Goal: Register for event/course

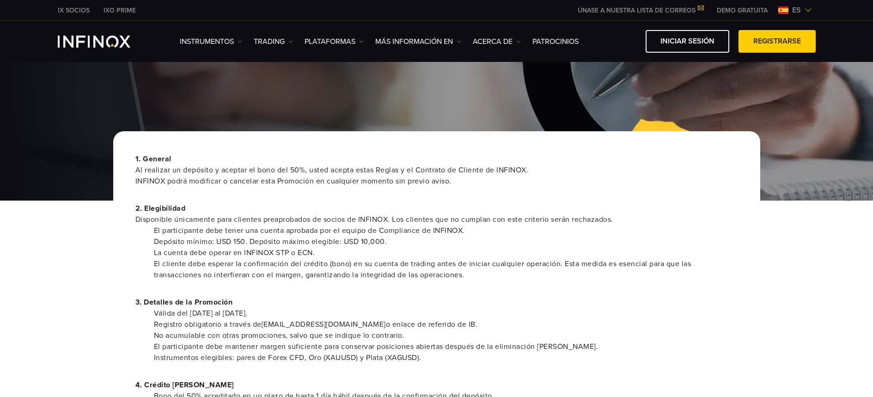
click at [788, 6] on span "es" at bounding box center [796, 10] width 16 height 11
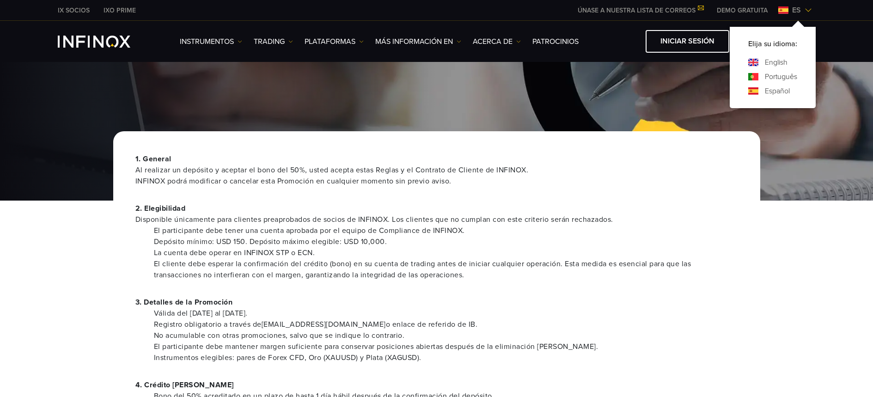
click at [766, 77] on link "Português" at bounding box center [780, 76] width 32 height 11
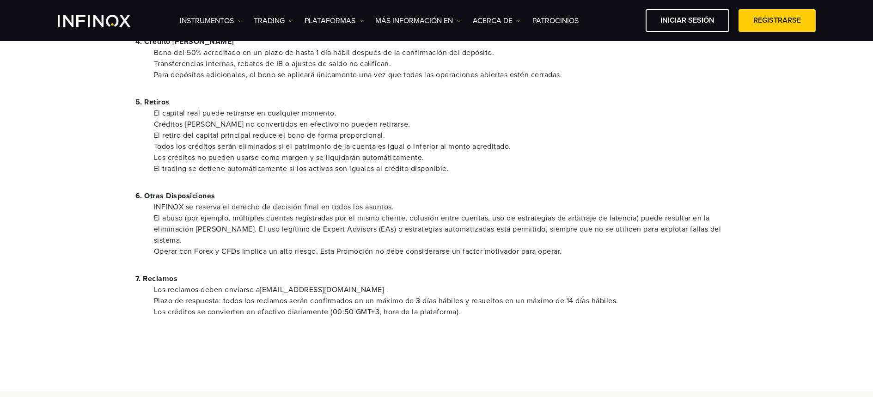
scroll to position [185, 0]
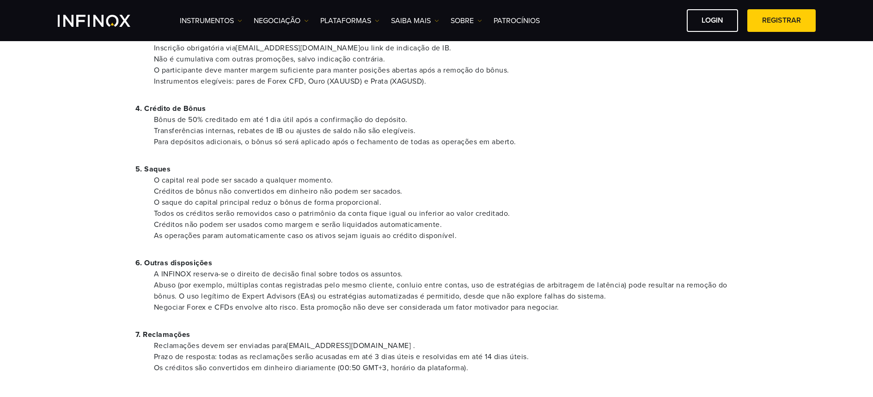
scroll to position [263, 0]
click at [432, 243] on div "1. Geral Ao realizar um depósito e aceitar o bônus de 50%, você concorda com es…" at bounding box center [436, 142] width 647 height 576
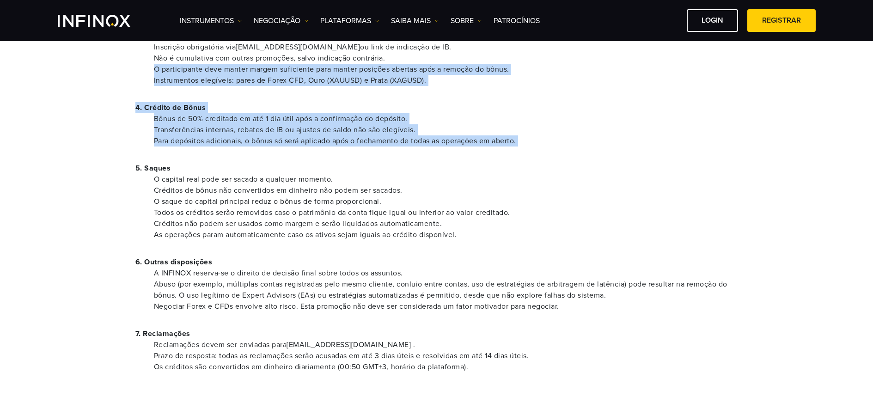
drag, startPoint x: 94, startPoint y: 76, endPoint x: 176, endPoint y: 158, distance: 115.6
click at [176, 158] on div "1. Geral Ao realizar um depósito e aceitar o bônus de 50%, você concorda com es…" at bounding box center [436, 104] width 873 height 652
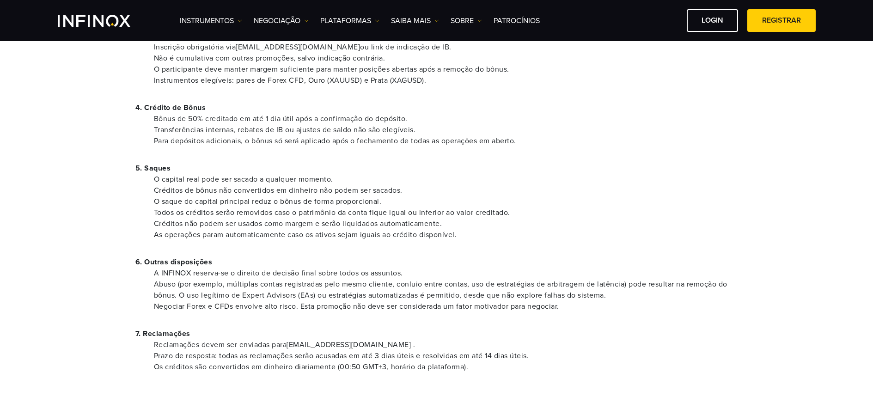
drag, startPoint x: 226, startPoint y: 163, endPoint x: 364, endPoint y: 198, distance: 142.5
click at [230, 165] on p "5. Saques" at bounding box center [436, 168] width 602 height 11
click at [128, 191] on div "1. Geral Ao realizar um depósito e aceitar o bônus de 50%, você concorda com es…" at bounding box center [436, 142] width 647 height 576
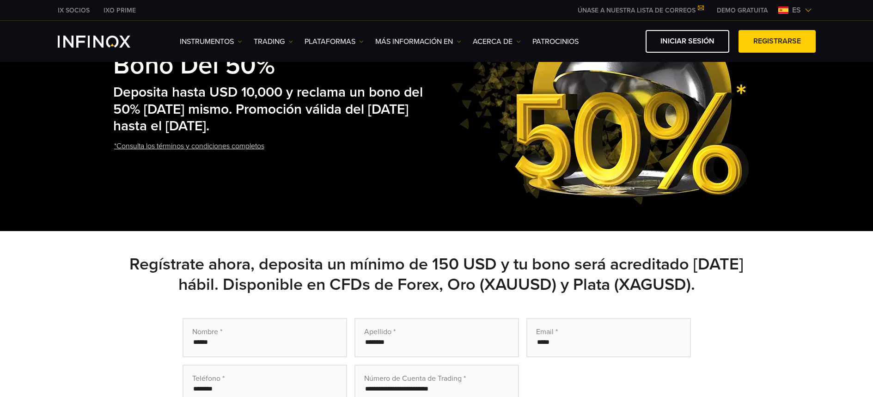
scroll to position [176, 0]
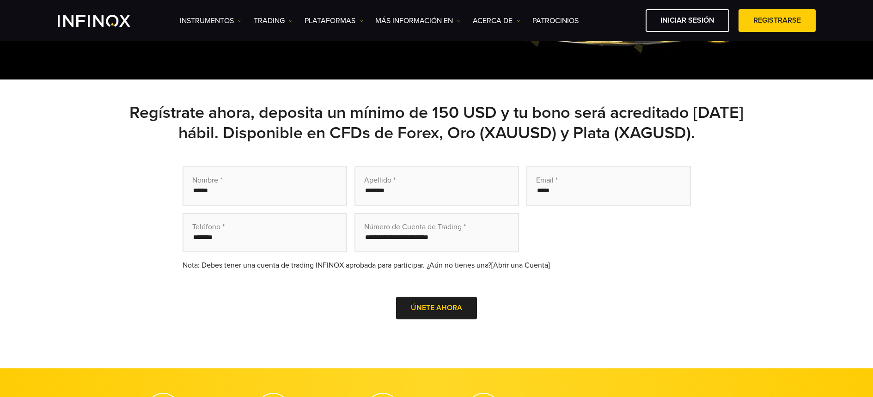
scroll to position [243, 0]
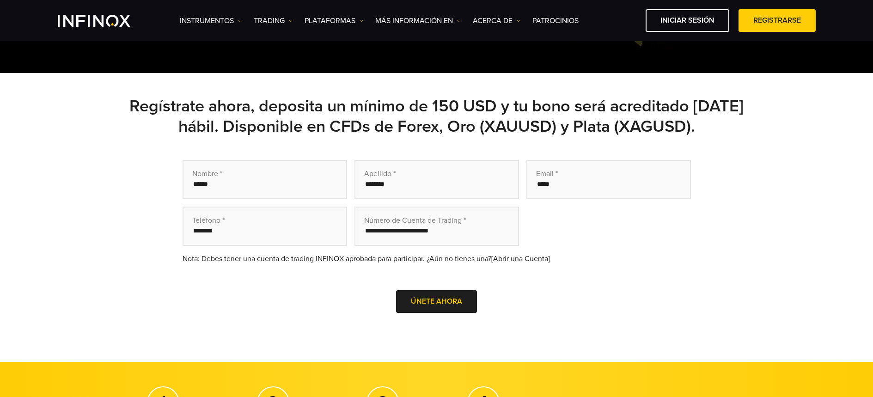
click at [525, 263] on div "Nota: Debes tener una cuenta de trading INFINOX aprobada para participar. ¿Aún …" at bounding box center [436, 258] width 508 height 11
click at [525, 260] on link "[Abrir una Cuenta]" at bounding box center [520, 258] width 59 height 9
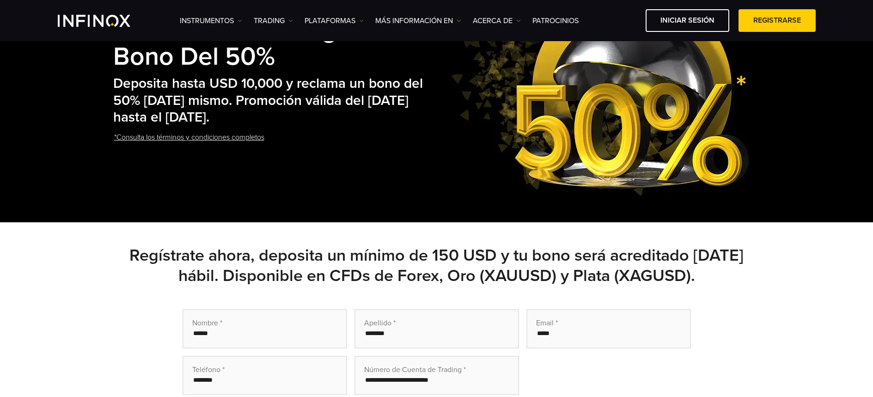
scroll to position [0, 0]
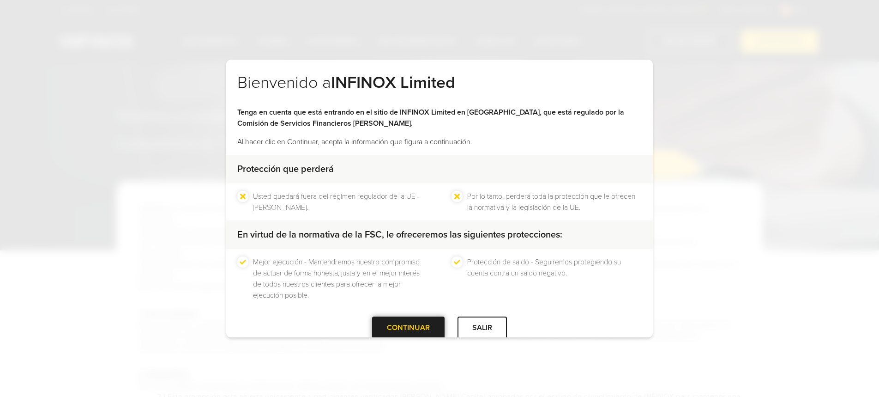
click at [409, 327] on div at bounding box center [409, 327] width 0 height 0
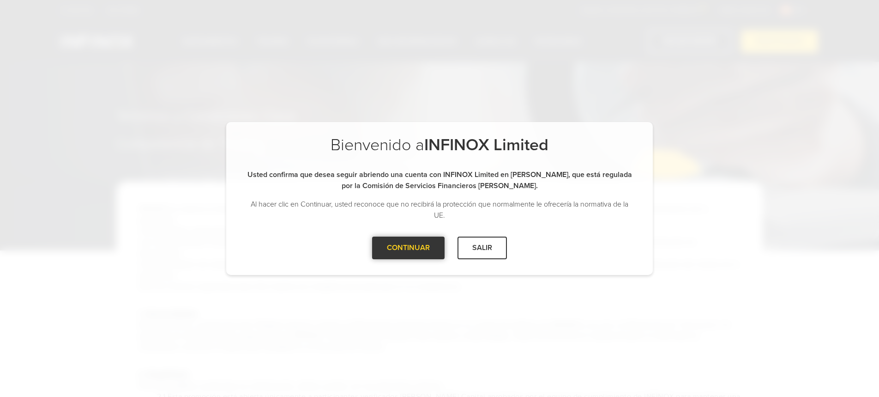
click at [409, 248] on div at bounding box center [409, 248] width 0 height 0
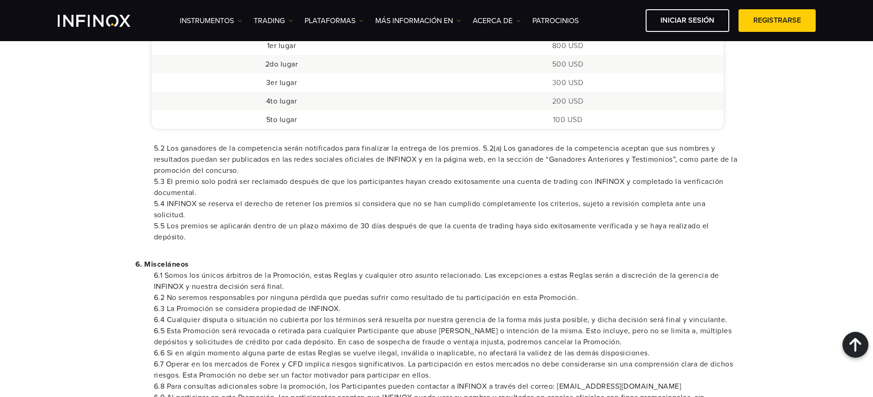
scroll to position [685, 0]
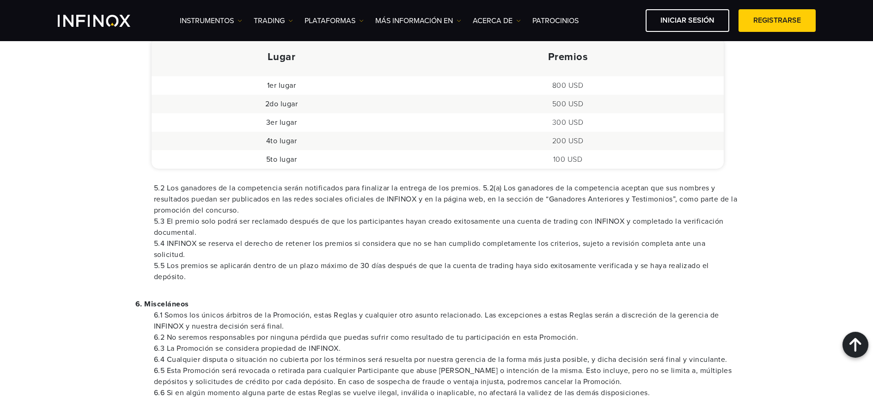
click at [265, 247] on li "5.4 INFINOX se reserva el derecho de retener los premios si considera que no se…" at bounding box center [446, 249] width 584 height 22
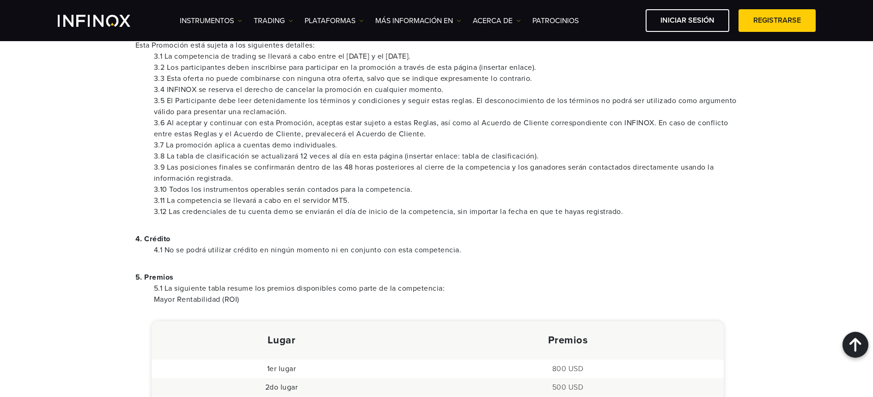
scroll to position [400, 0]
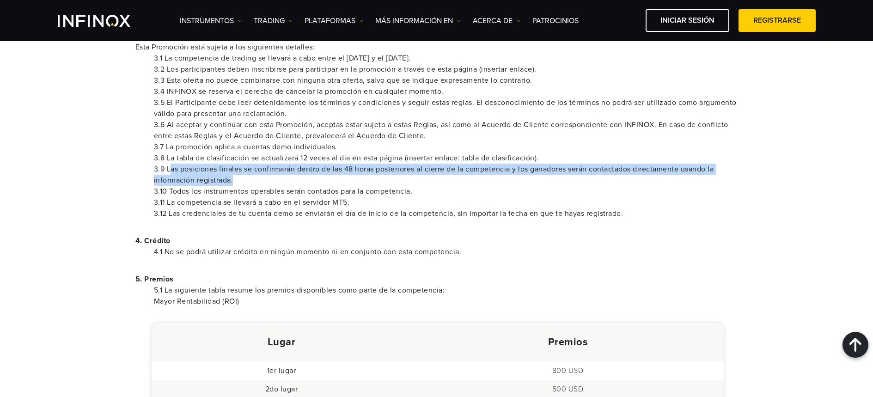
drag, startPoint x: 171, startPoint y: 168, endPoint x: 245, endPoint y: 178, distance: 74.5
click at [245, 178] on li "3.9 Las posiciones finales se confirmarán dentro de las 48 horas posteriores al…" at bounding box center [446, 175] width 584 height 22
click at [326, 177] on li "3.9 Las posiciones finales se confirmarán dentro de las 48 horas posteriores al…" at bounding box center [446, 175] width 584 height 22
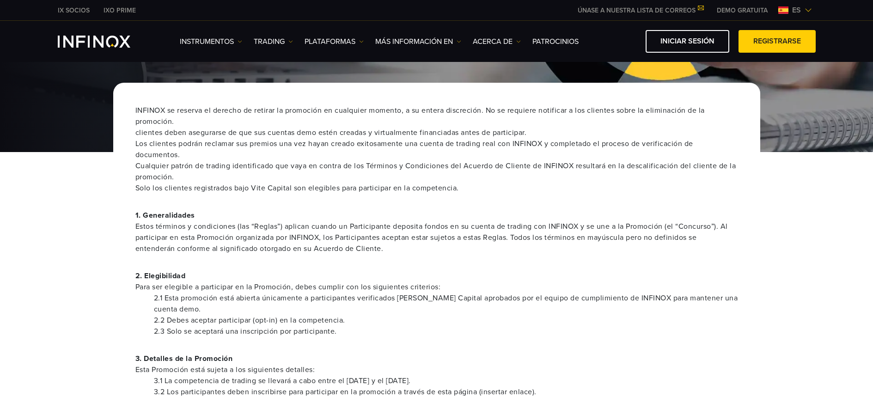
scroll to position [0, 0]
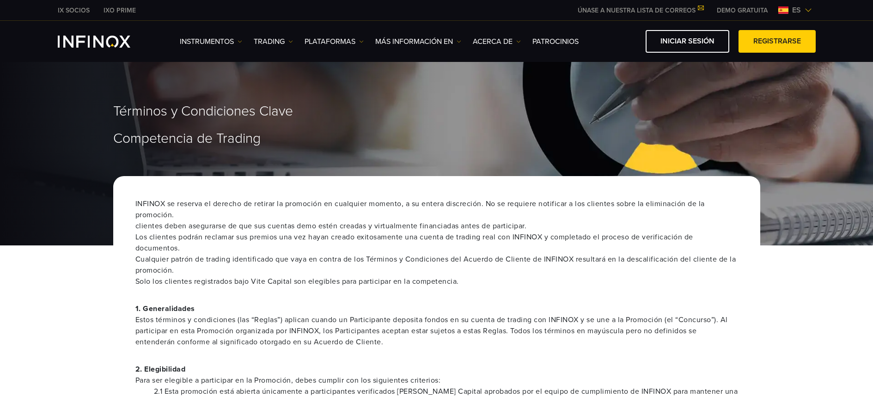
click at [806, 9] on img at bounding box center [807, 9] width 7 height 7
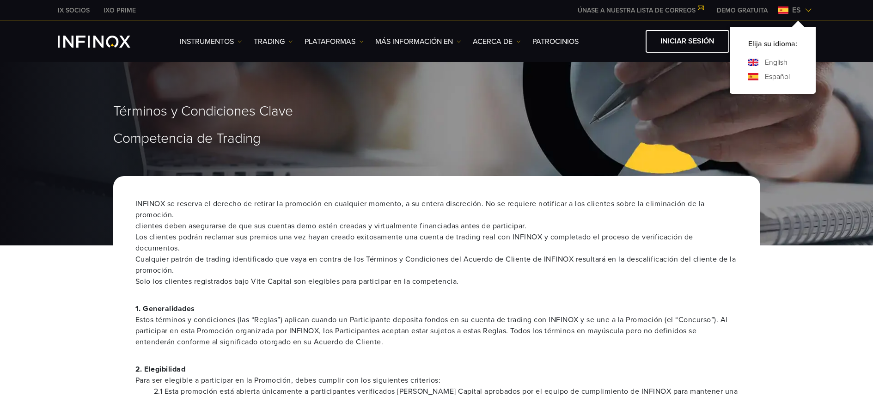
click at [777, 63] on link "English" at bounding box center [775, 62] width 23 height 11
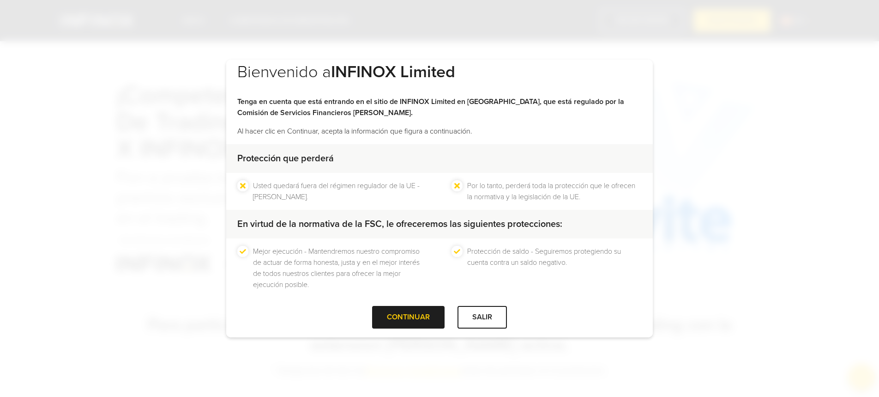
scroll to position [18, 0]
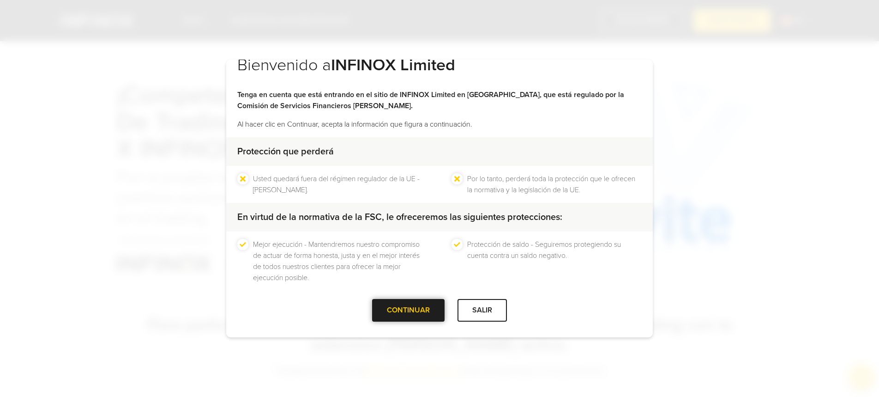
click at [409, 310] on div at bounding box center [409, 310] width 0 height 0
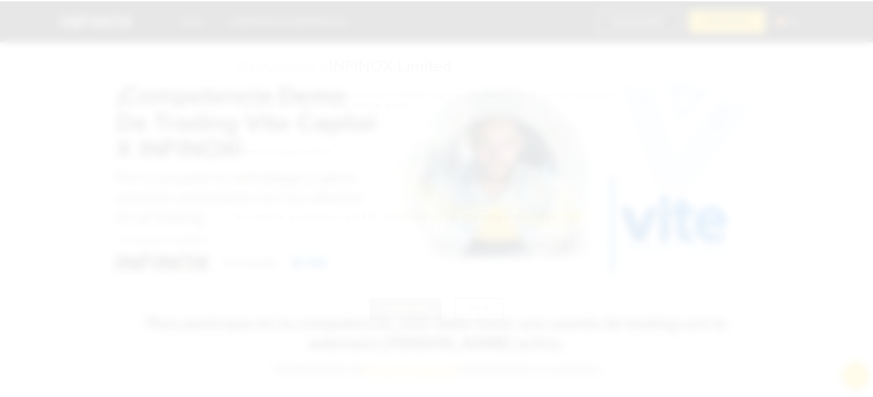
scroll to position [0, 0]
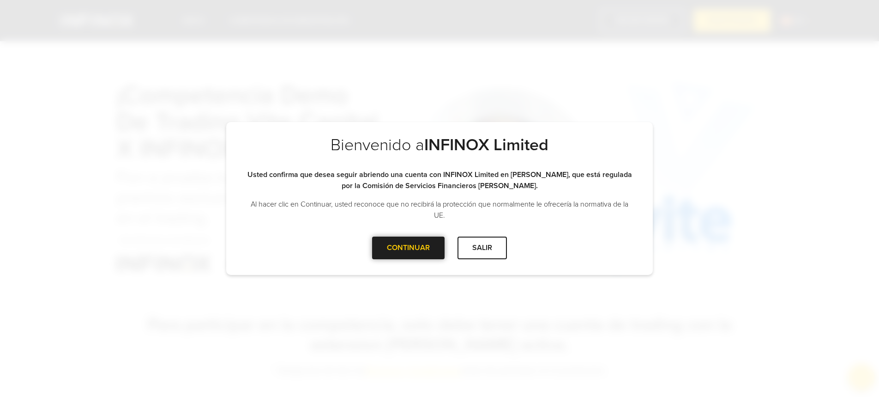
click at [409, 248] on div at bounding box center [409, 248] width 0 height 0
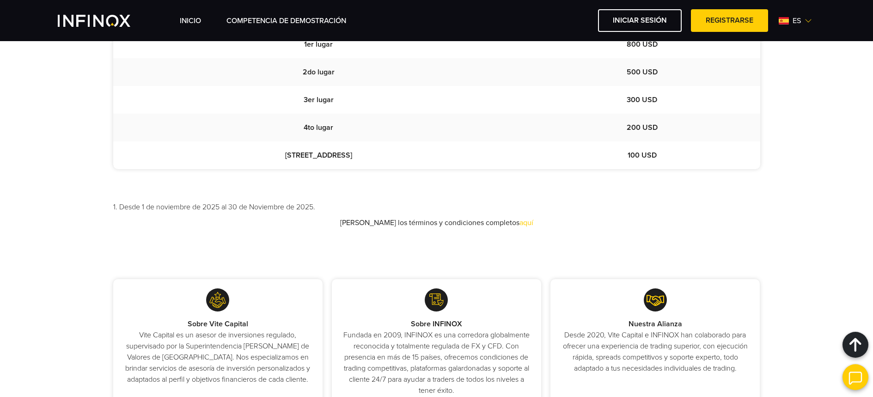
scroll to position [854, 0]
click at [579, 287] on div "Nuestra Alianza Desde 2020, Vite Capital e INFINOX han colaborado para ofrecer …" at bounding box center [654, 342] width 209 height 126
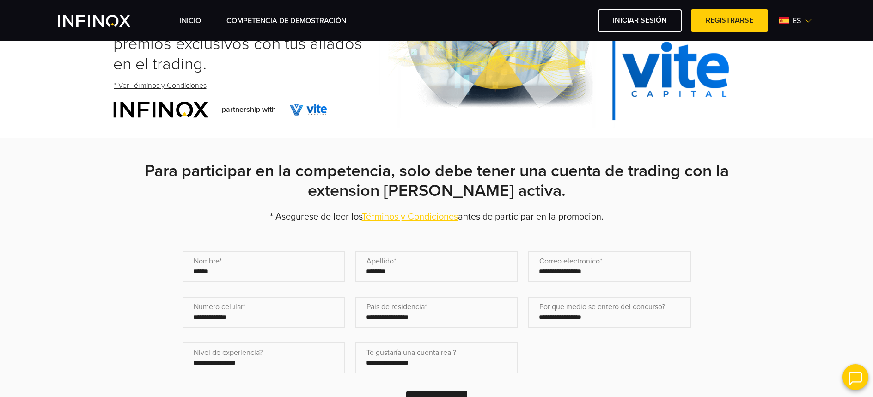
scroll to position [163, 0]
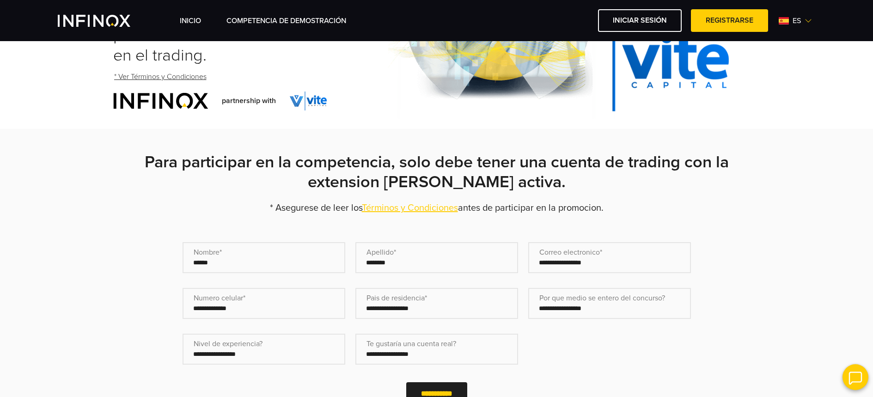
drag, startPoint x: 468, startPoint y: 228, endPoint x: 391, endPoint y: 6, distance: 235.2
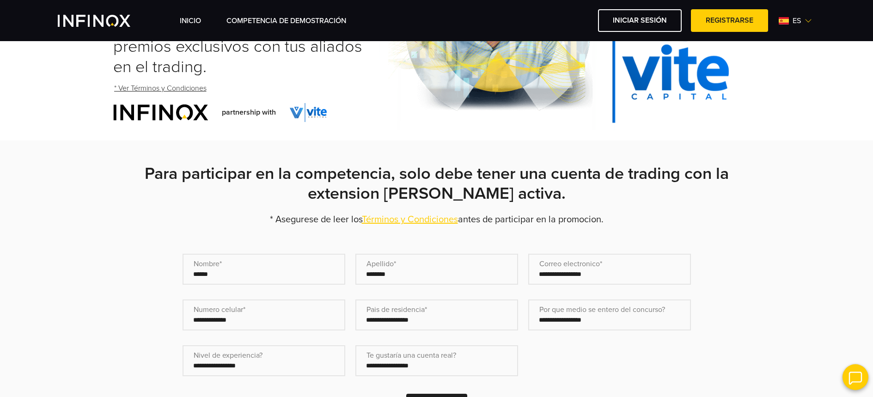
scroll to position [145, 0]
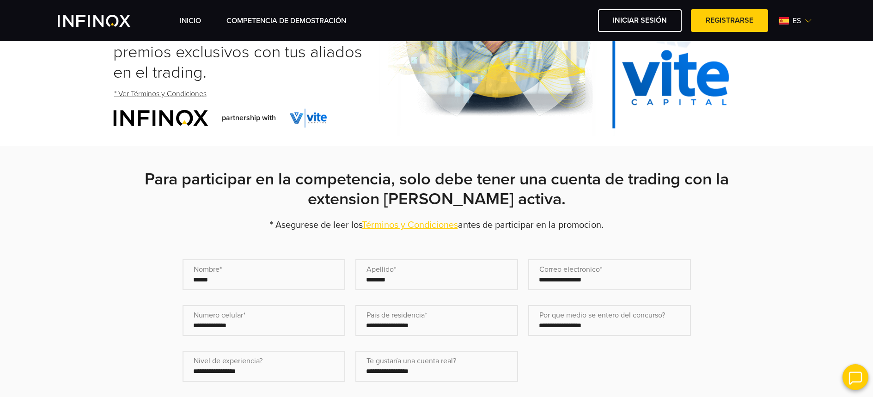
click at [802, 27] on div "INICIO Competencia de Demostración Iniciar sesión Registrarse es English Español" at bounding box center [498, 20] width 636 height 23
click at [797, 21] on span "es" at bounding box center [796, 20] width 16 height 11
click at [777, 67] on link "English" at bounding box center [783, 67] width 23 height 11
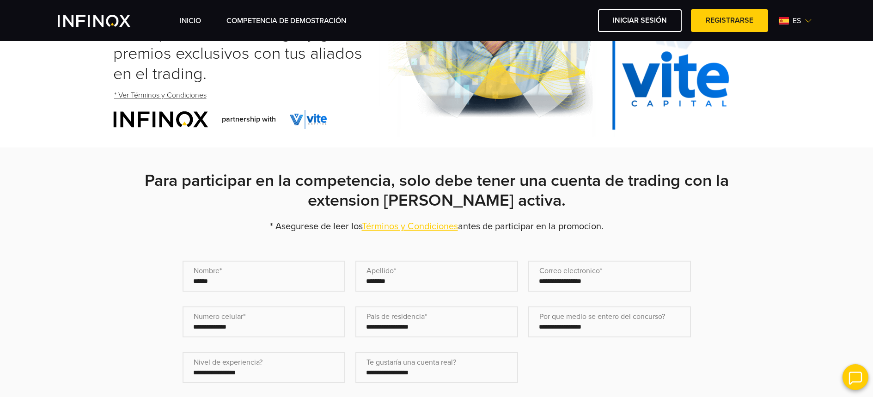
scroll to position [144, 0]
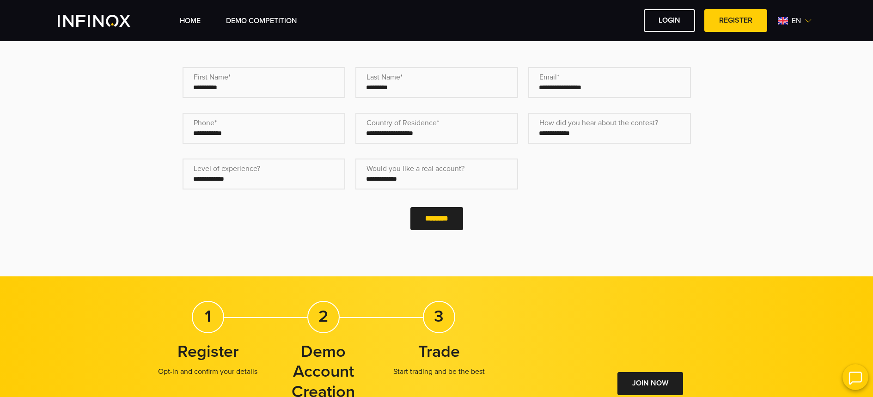
scroll to position [439, 0]
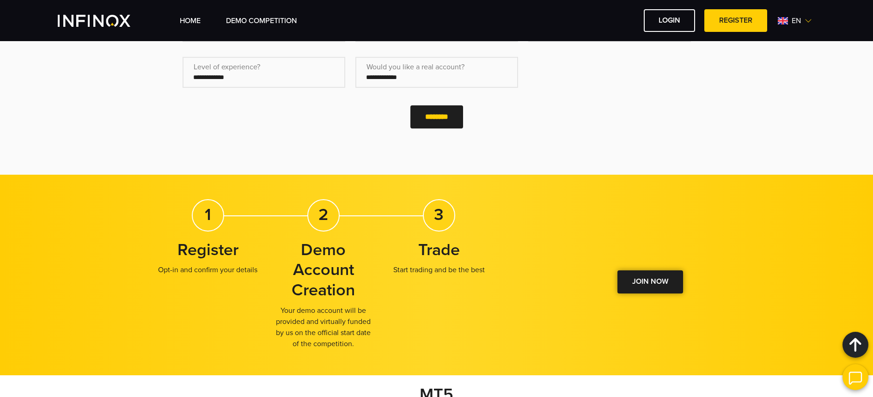
click at [650, 282] on div at bounding box center [650, 282] width 0 height 0
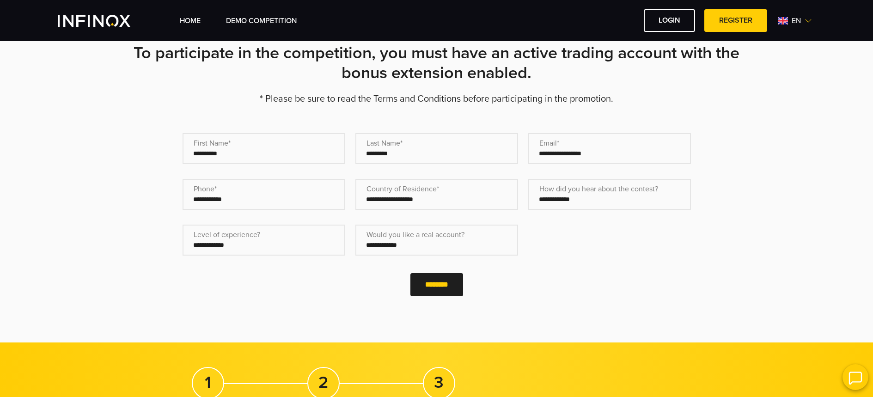
scroll to position [268, 0]
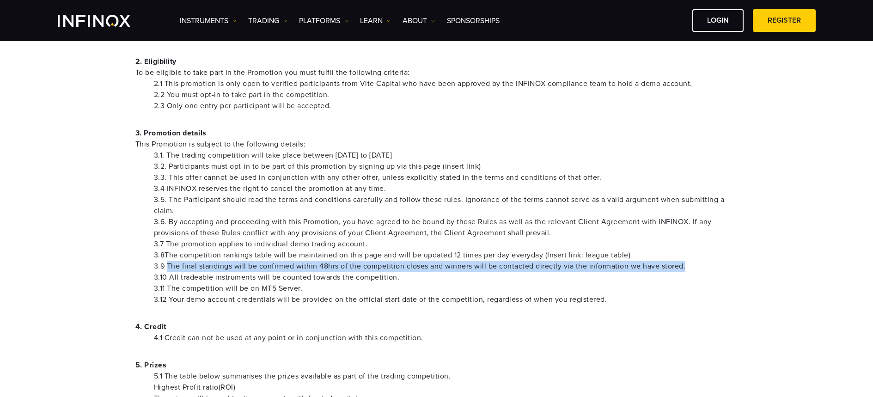
drag, startPoint x: 168, startPoint y: 266, endPoint x: 692, endPoint y: 271, distance: 524.7
click at [692, 271] on ul "3.1. The trading competition will take place between 1st of November 2025 to 30…" at bounding box center [436, 227] width 602 height 155
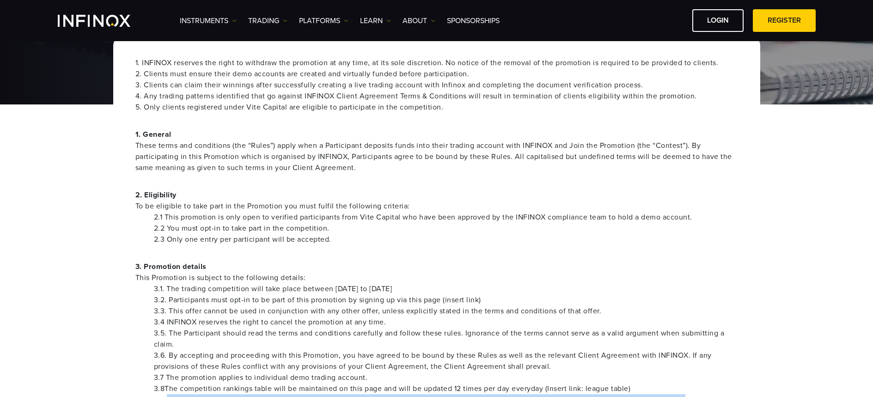
scroll to position [54, 0]
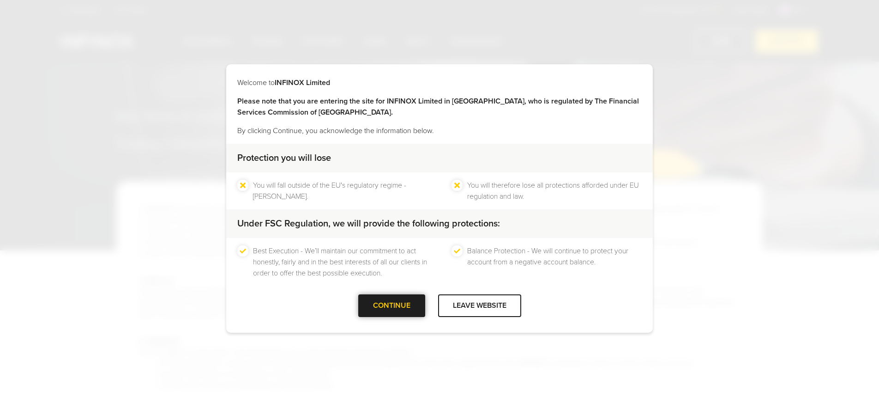
click at [392, 306] on div at bounding box center [392, 306] width 0 height 0
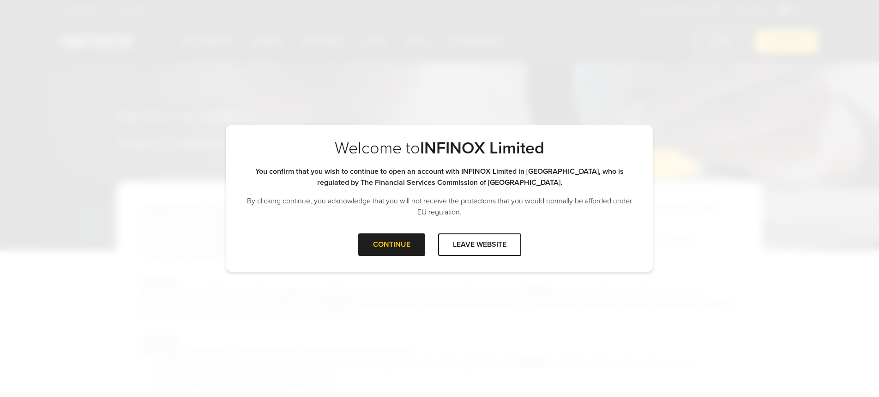
click at [388, 258] on div "CONTINUE LEAVE WEBSITE" at bounding box center [439, 248] width 427 height 30
click at [373, 251] on div "CONTINUE" at bounding box center [391, 244] width 67 height 23
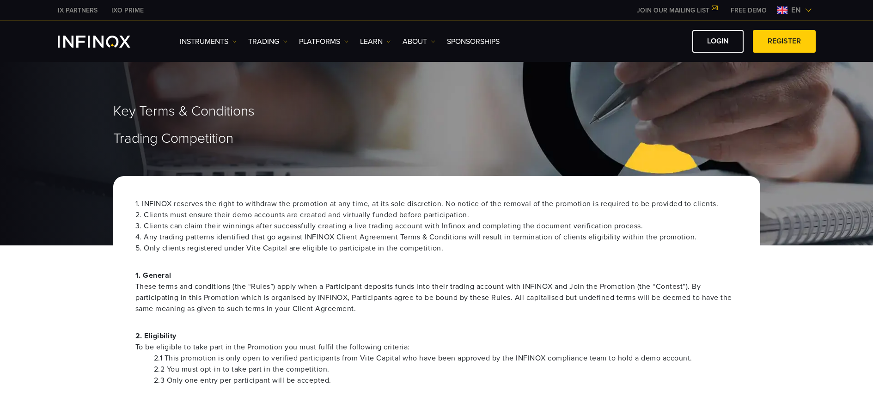
click at [795, 12] on span "en" at bounding box center [795, 10] width 17 height 11
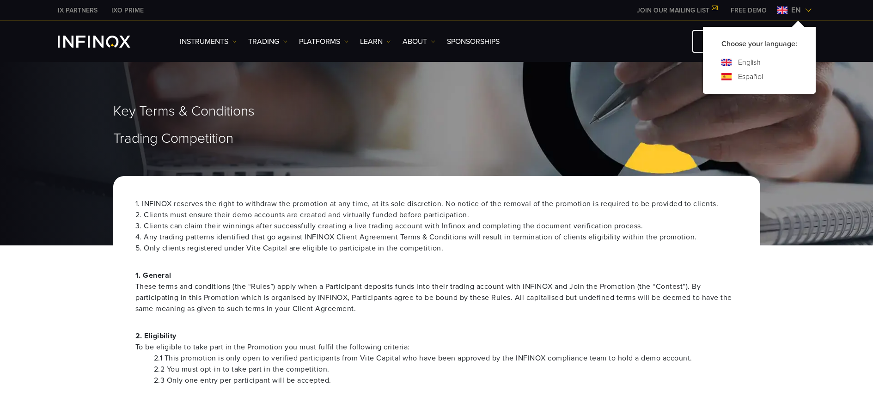
click at [749, 73] on link "Español" at bounding box center [750, 76] width 25 height 11
